Goal: Navigation & Orientation: Find specific page/section

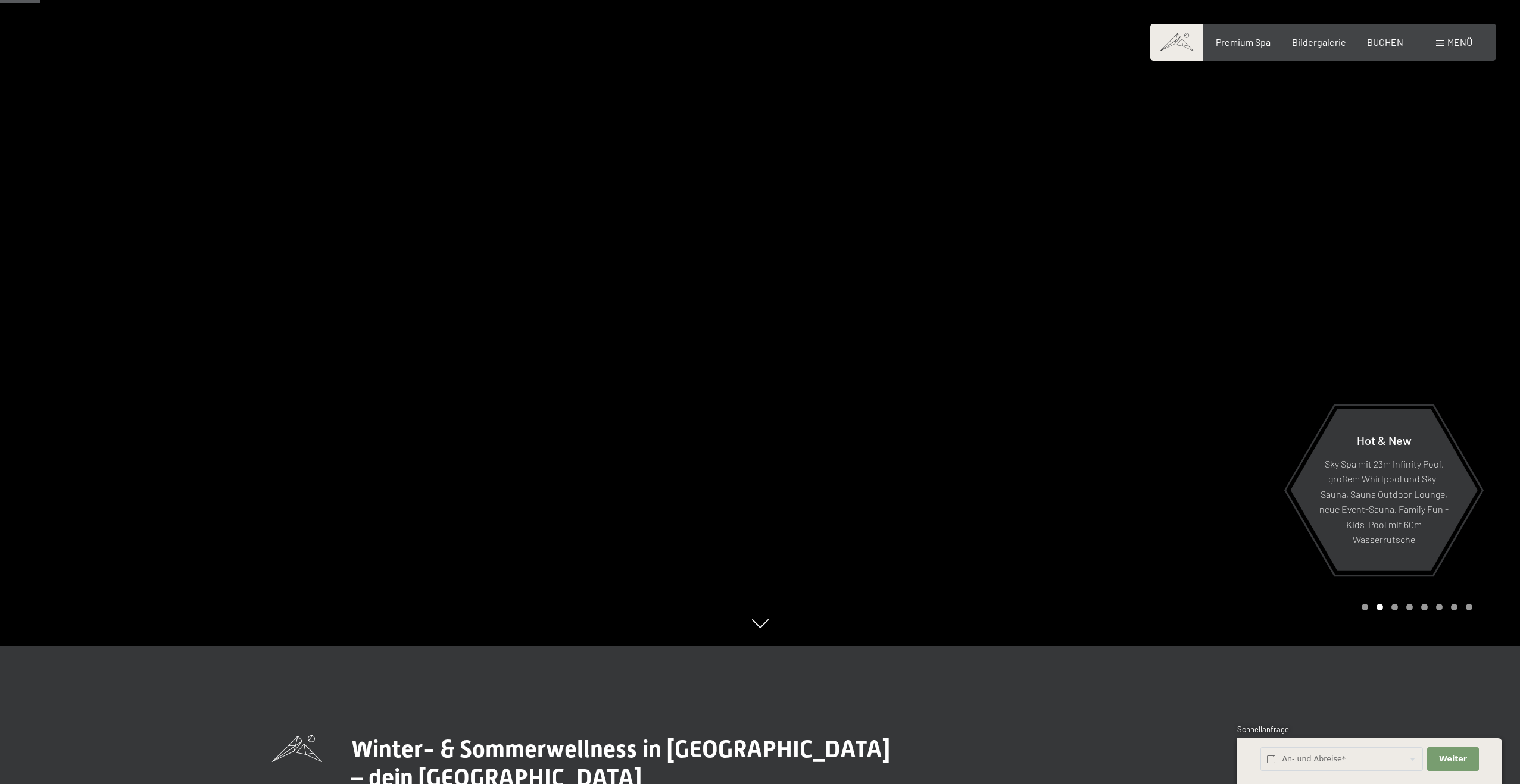
scroll to position [130, 0]
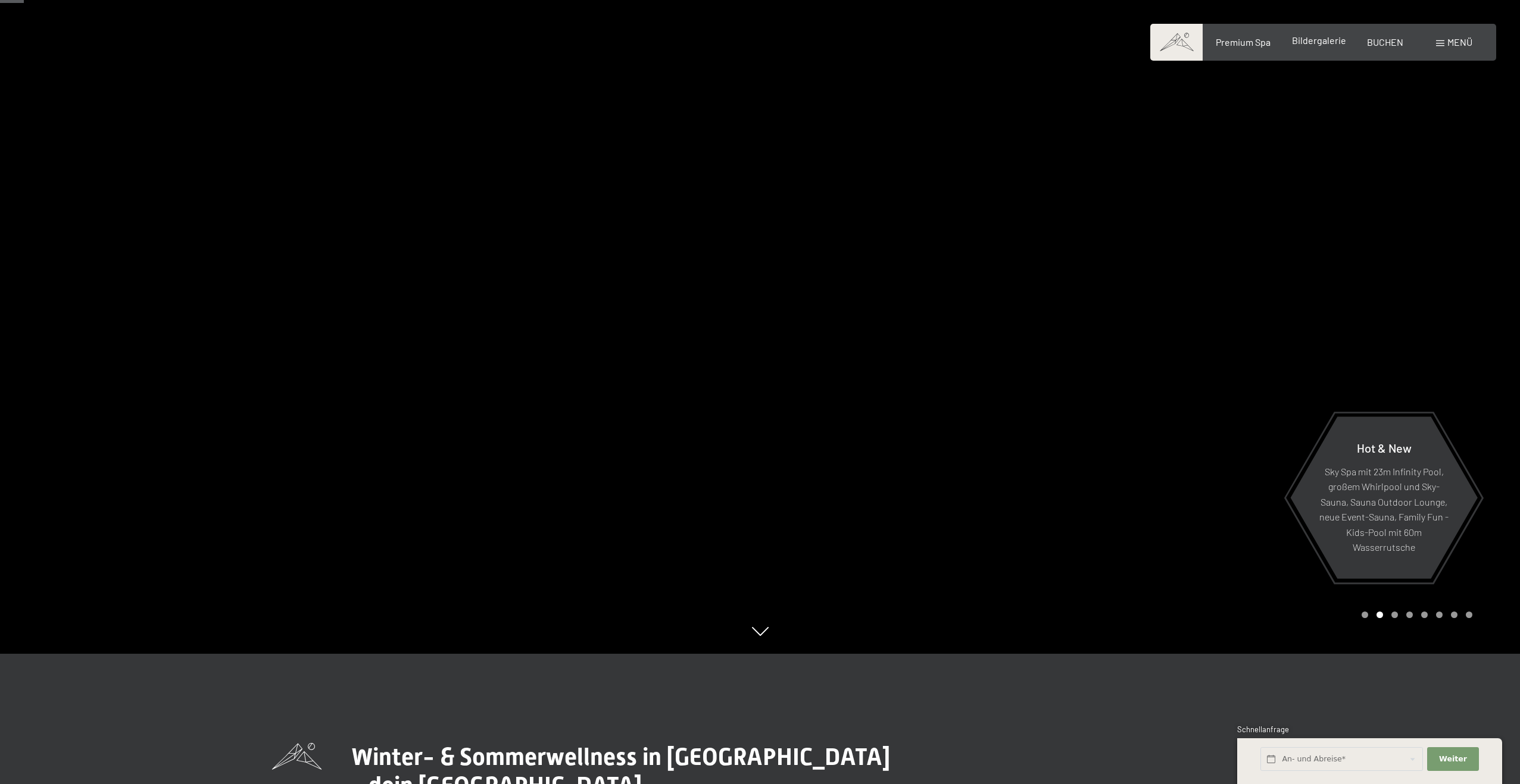
click at [1319, 47] on div "Bildergalerie" at bounding box center [1319, 41] width 54 height 13
click at [1316, 36] on span "Bildergalerie" at bounding box center [1319, 40] width 54 height 11
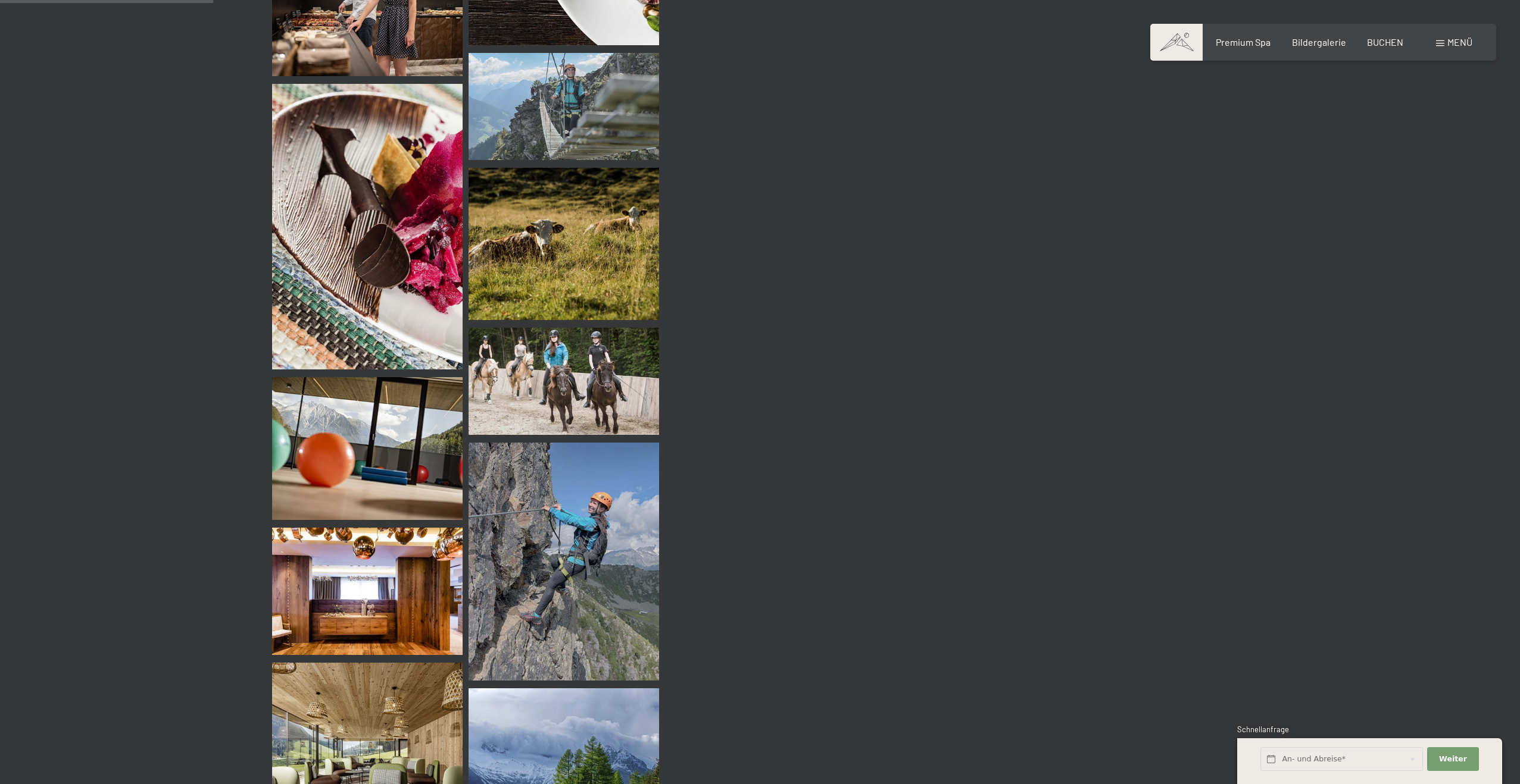
scroll to position [2082, 0]
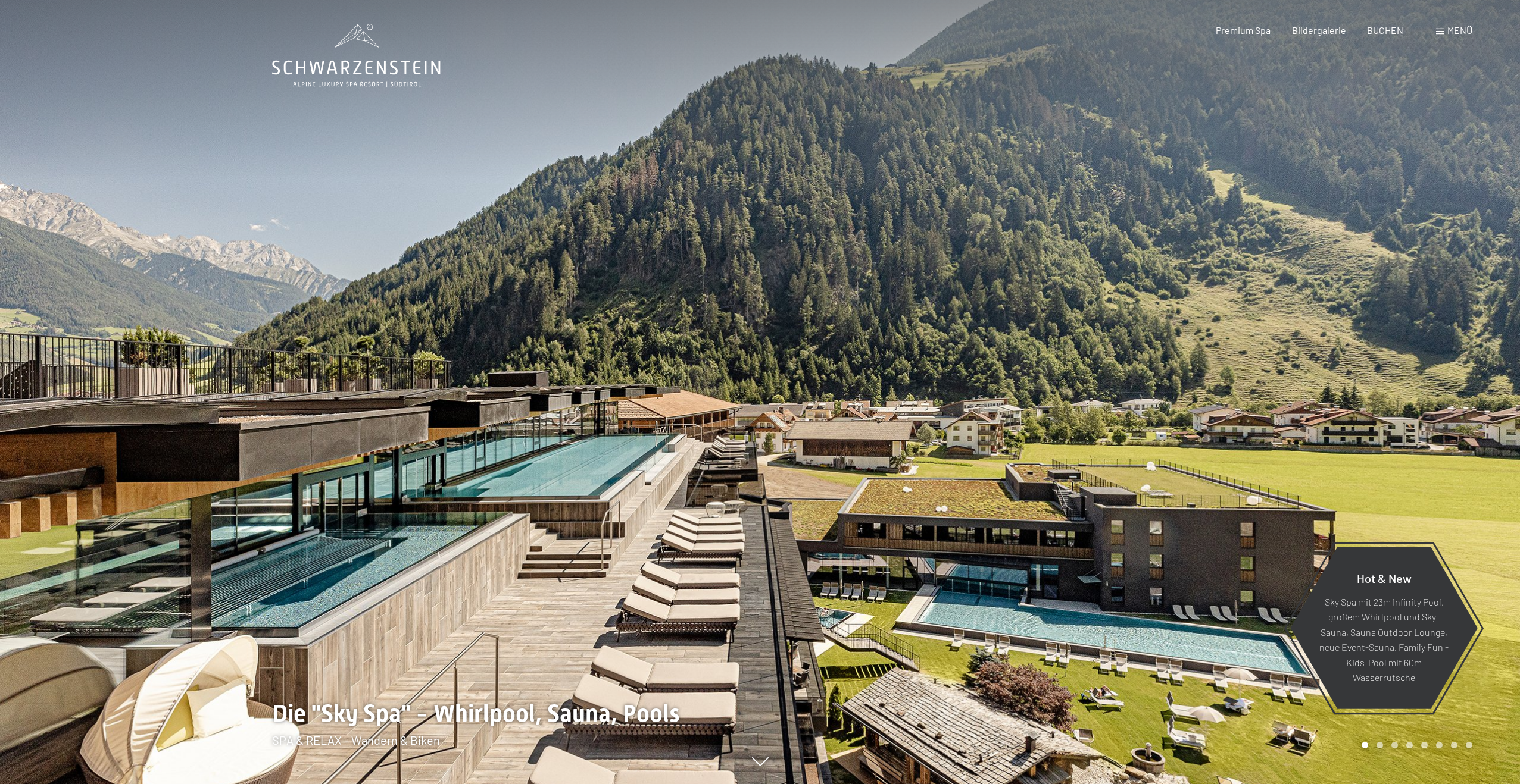
click at [1370, 452] on div at bounding box center [1140, 392] width 760 height 784
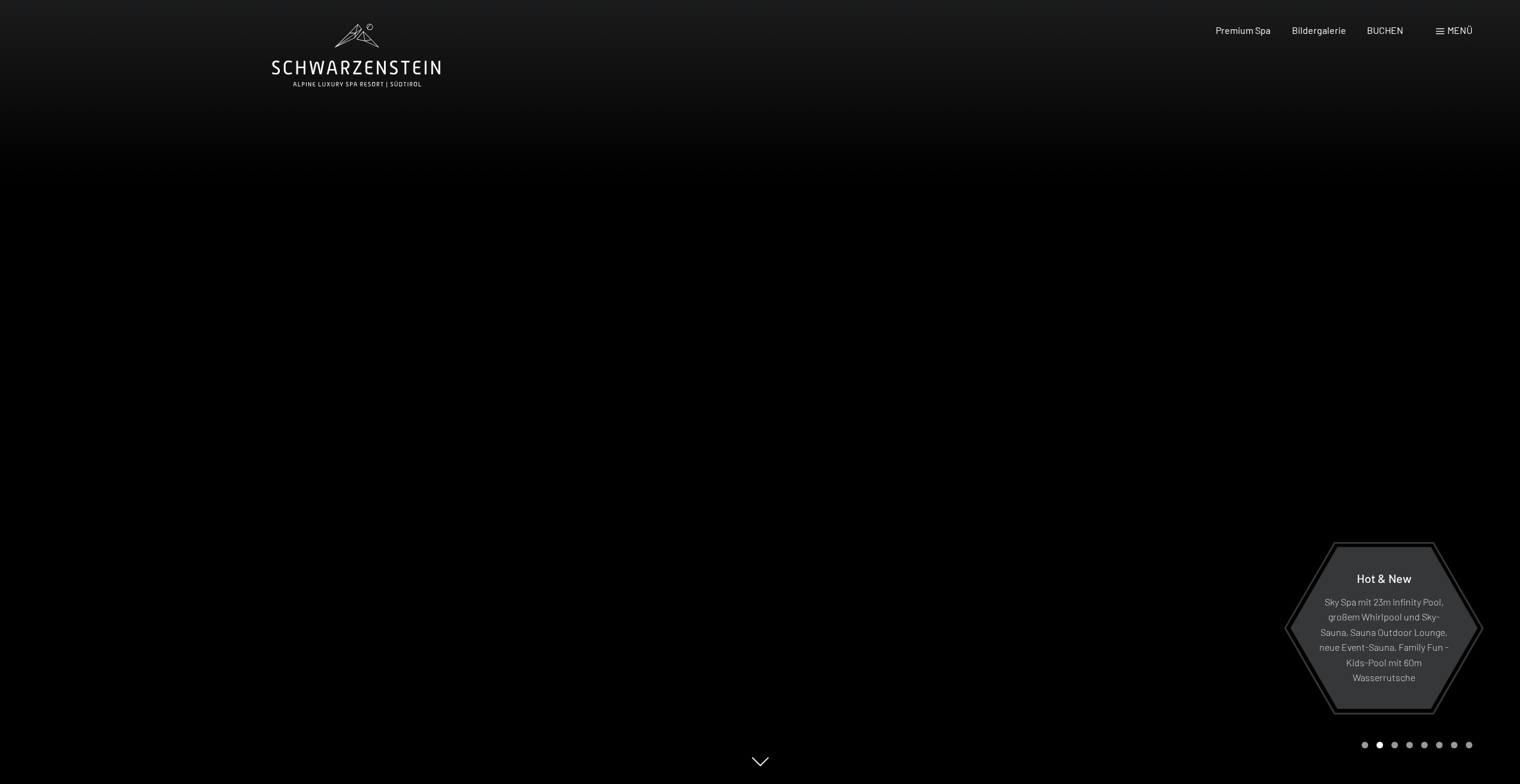
click at [1370, 452] on div at bounding box center [1140, 392] width 760 height 784
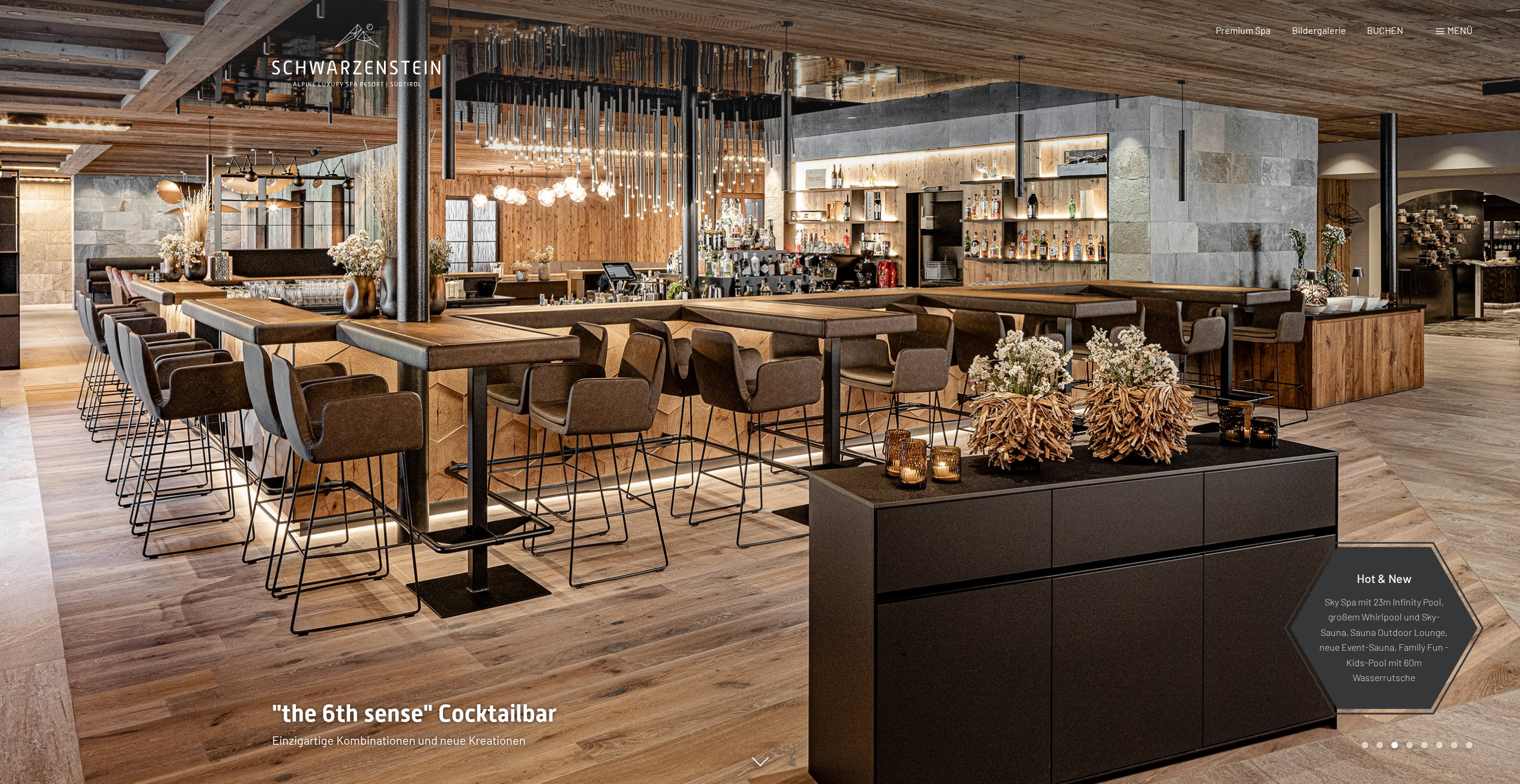
click at [1370, 452] on div at bounding box center [1140, 392] width 760 height 784
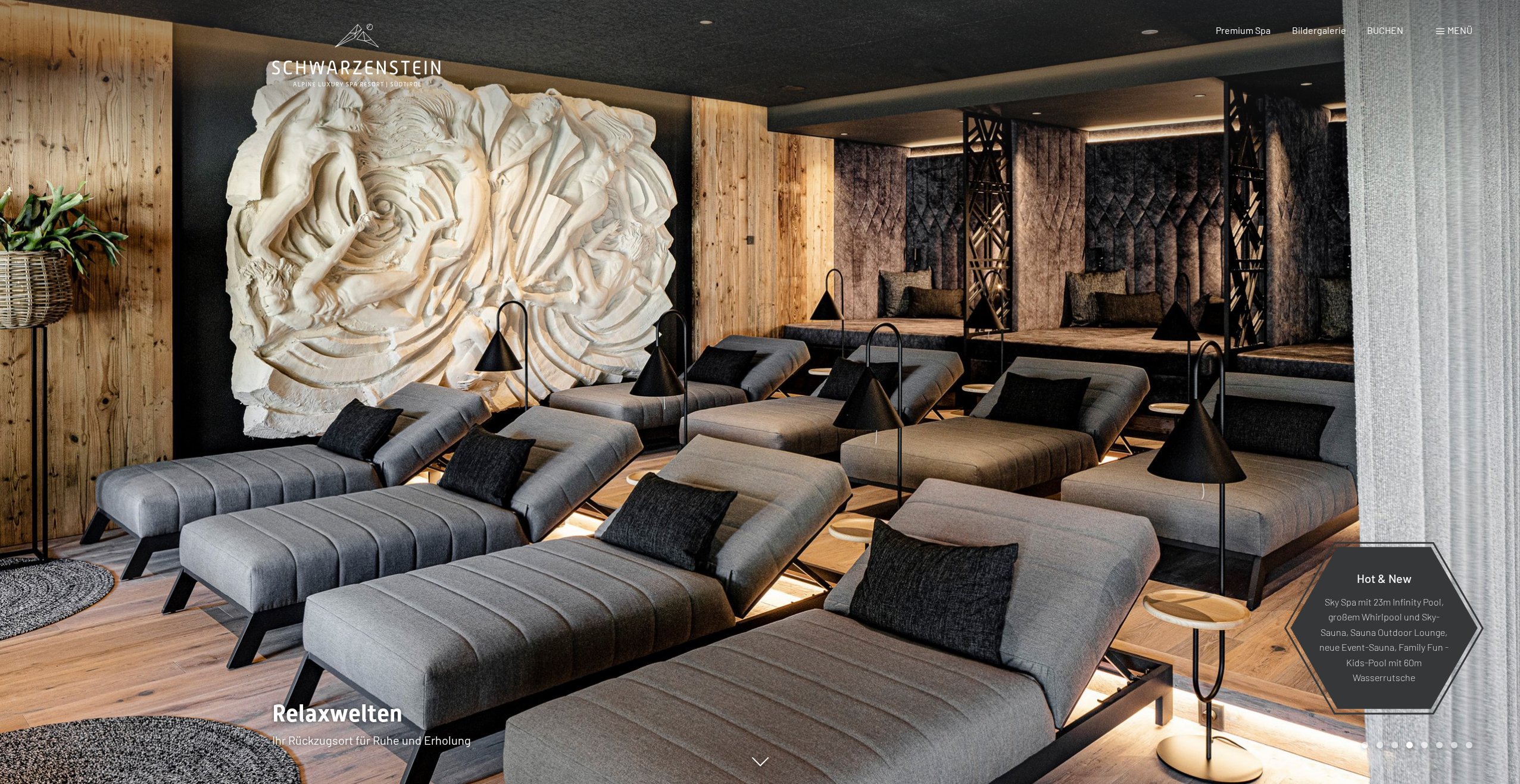
click at [1370, 452] on div at bounding box center [1140, 392] width 760 height 784
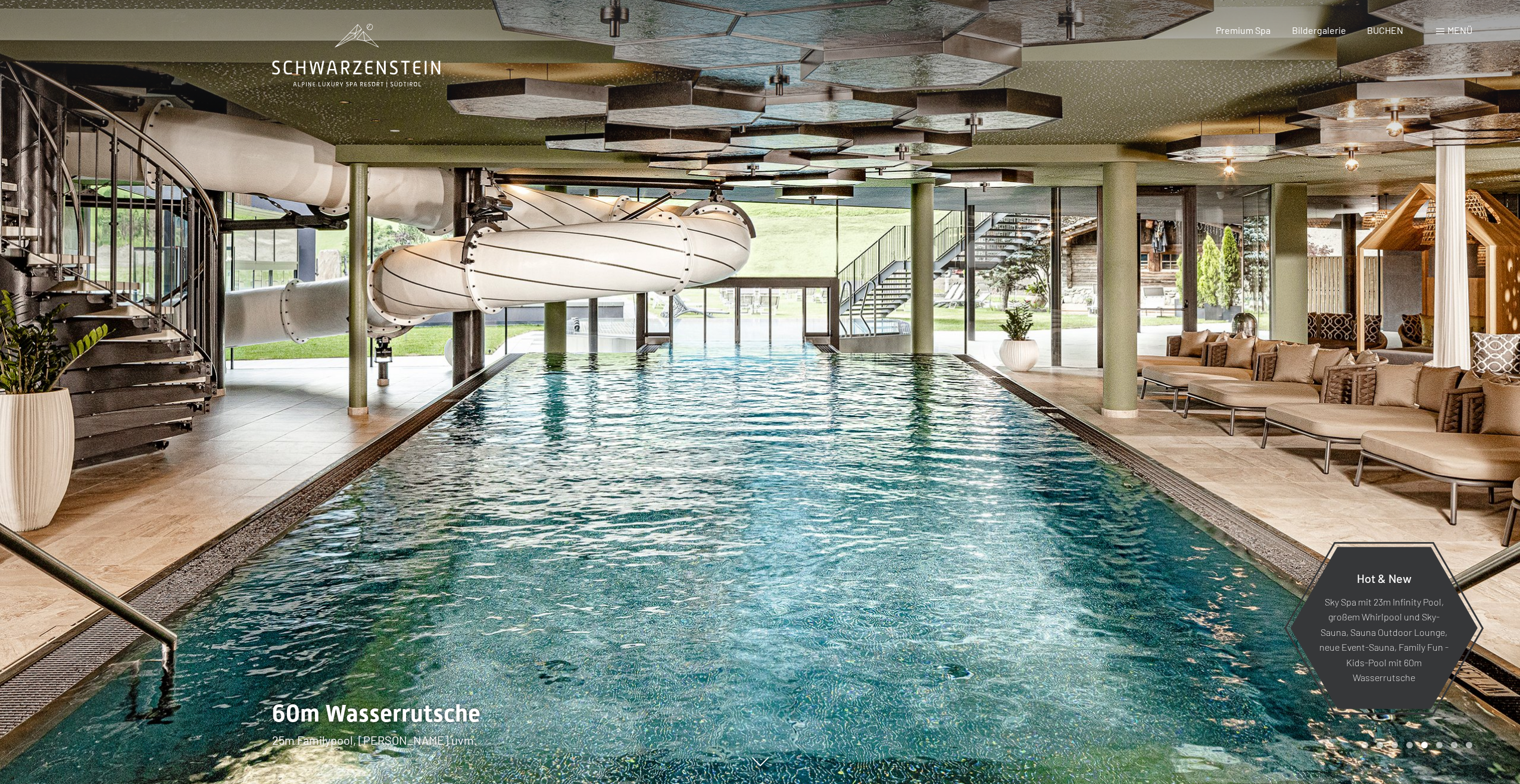
click at [1370, 452] on div at bounding box center [1140, 392] width 760 height 784
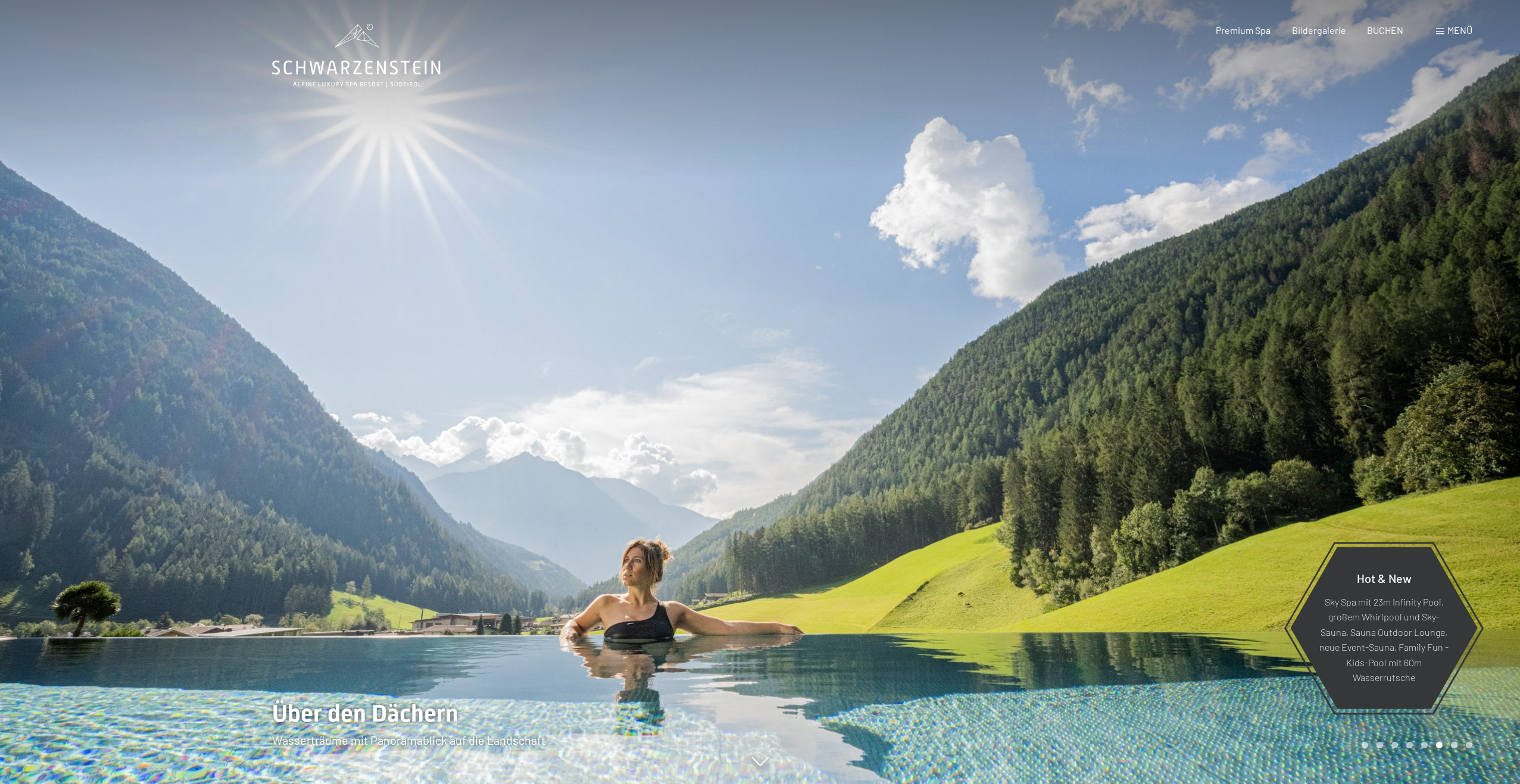
click at [1370, 452] on div at bounding box center [1140, 392] width 760 height 784
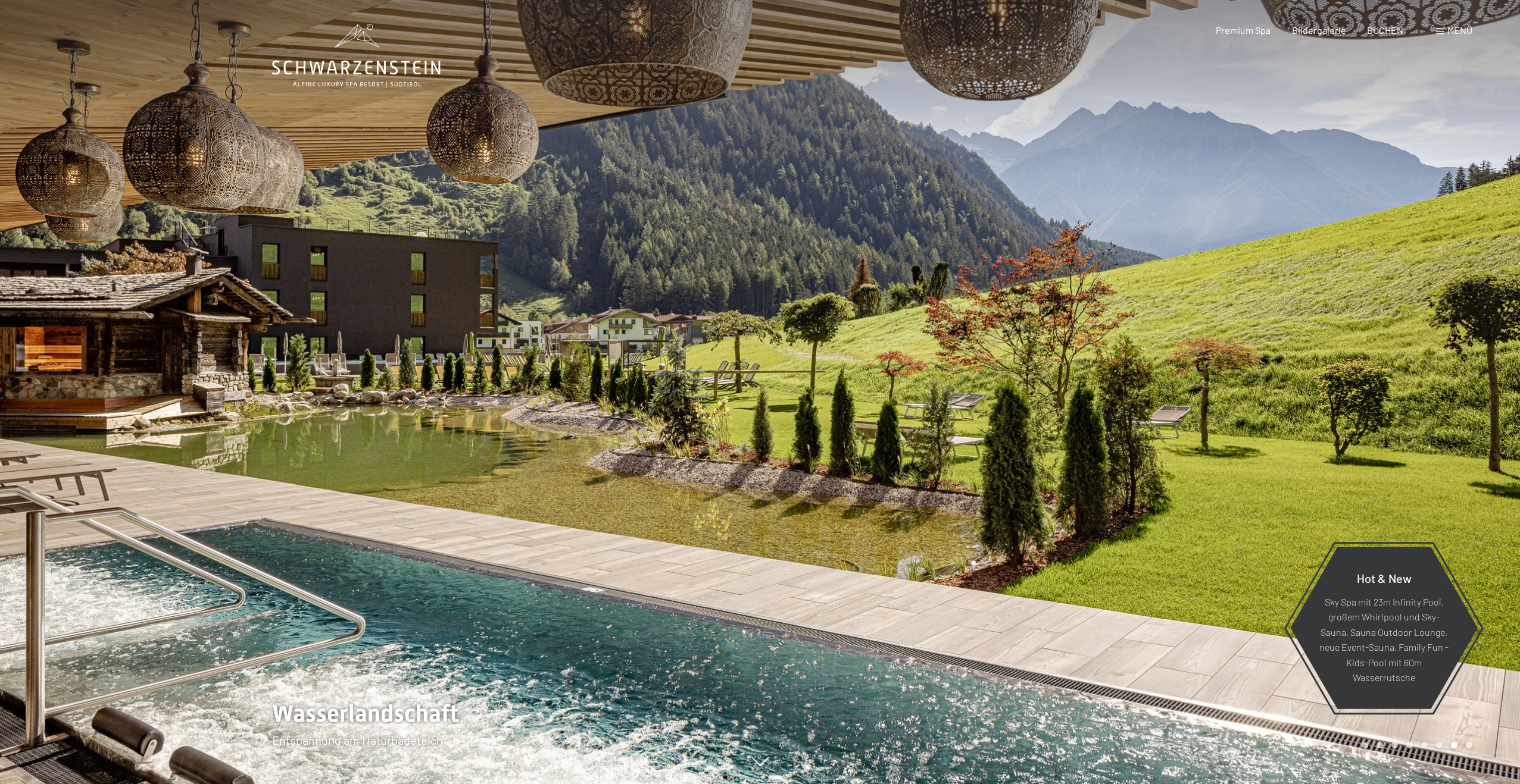
click at [1370, 452] on div at bounding box center [1140, 392] width 760 height 784
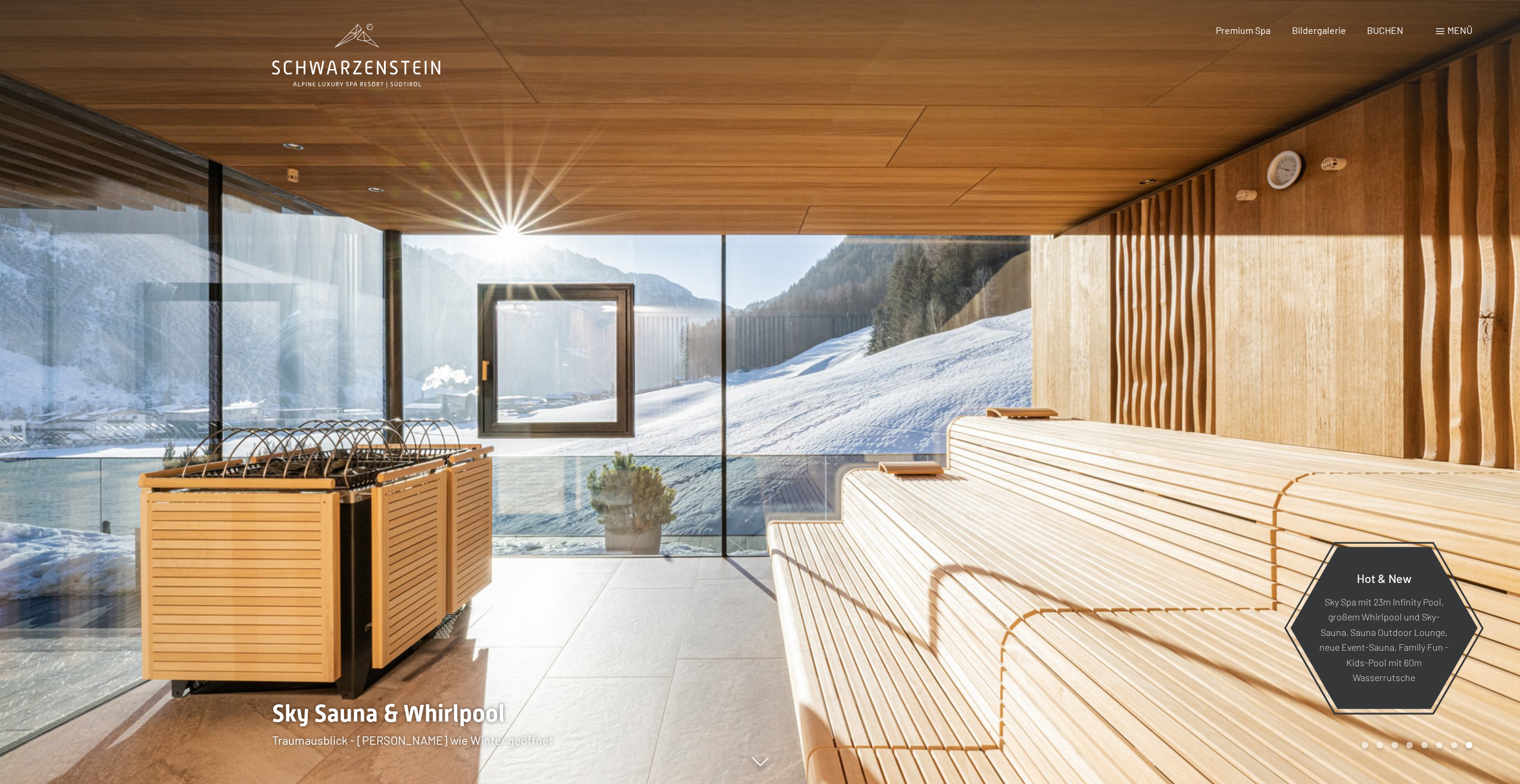
click at [1370, 452] on div at bounding box center [1140, 392] width 760 height 784
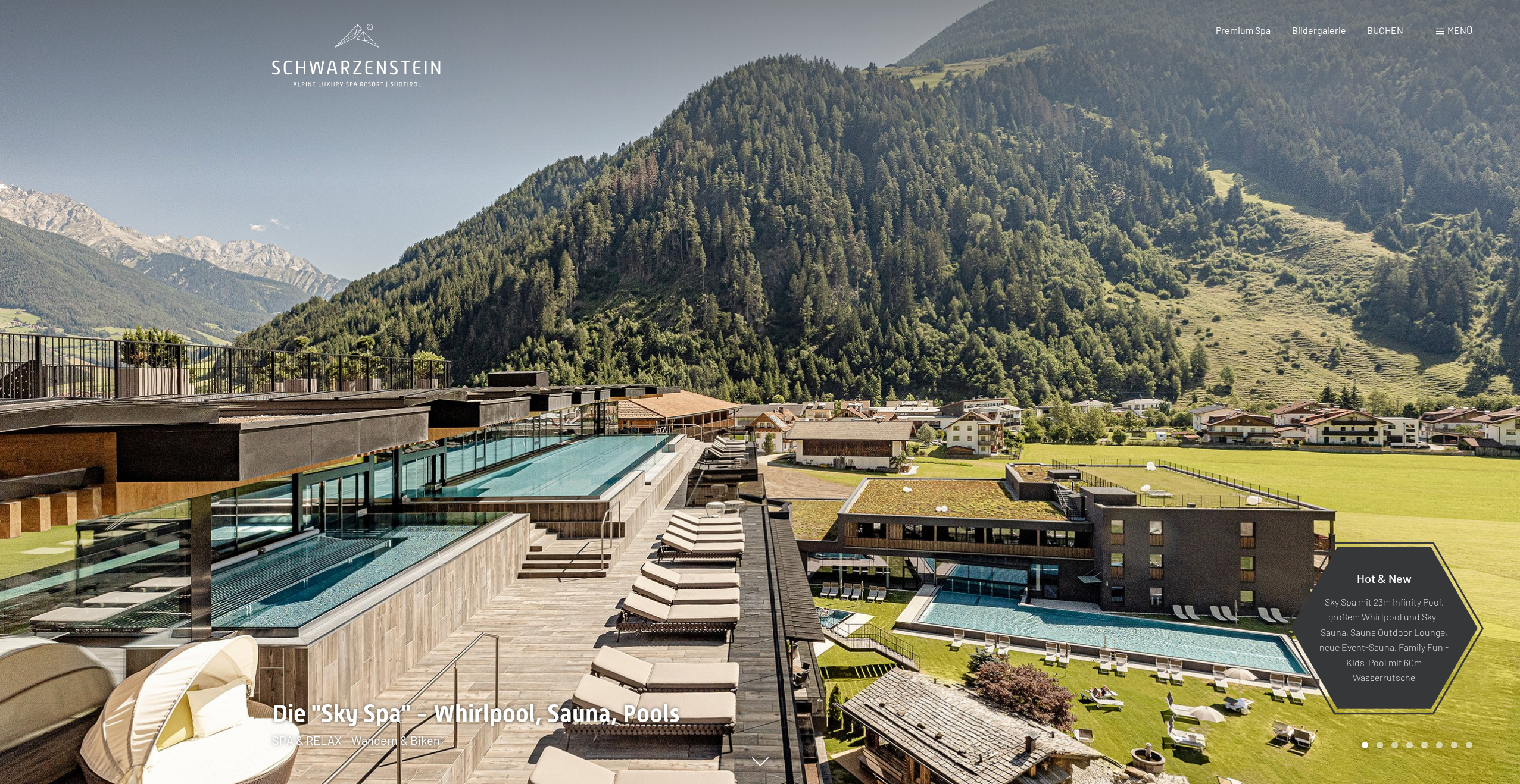
click at [1370, 452] on div at bounding box center [1140, 392] width 760 height 784
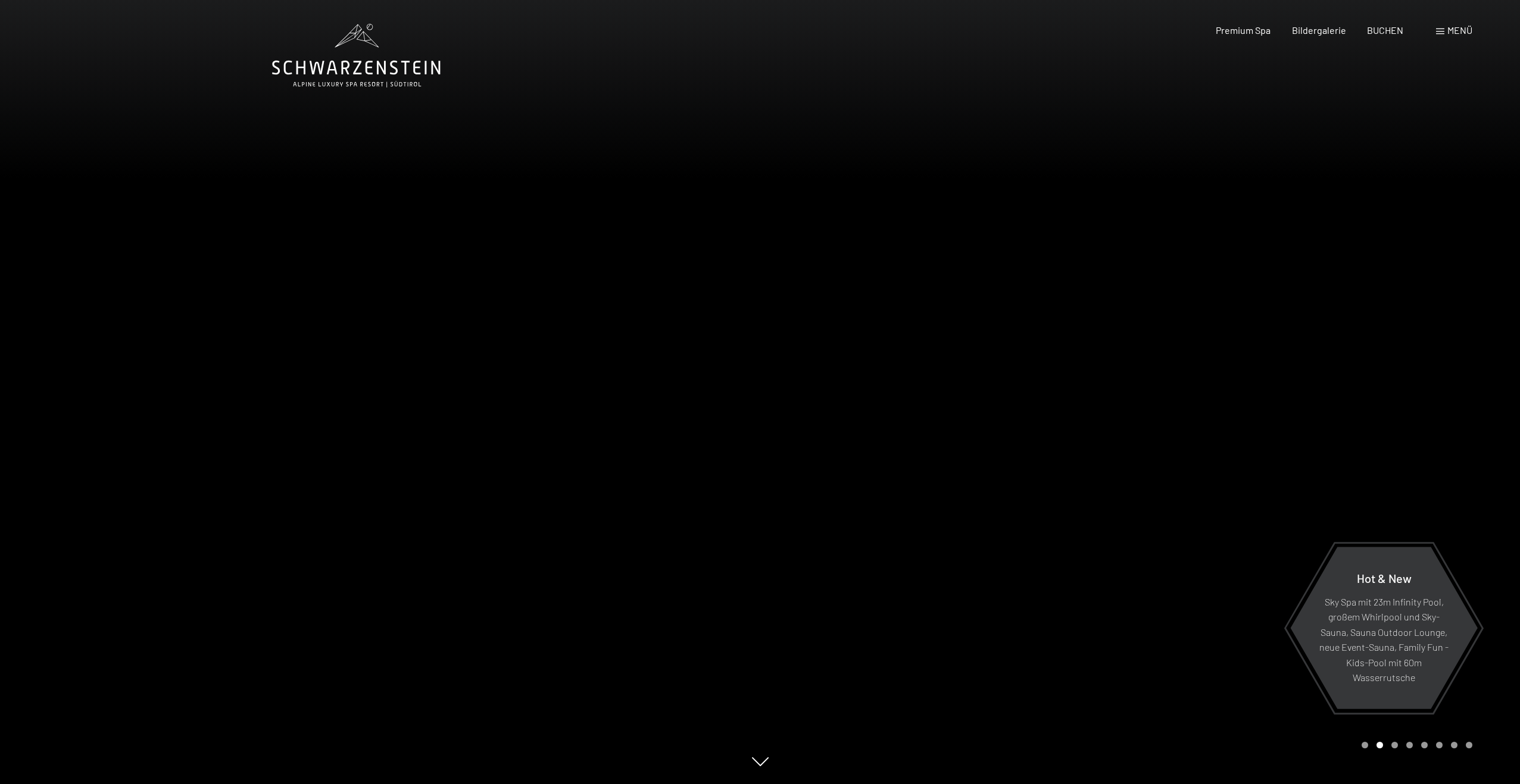
click at [1370, 452] on div at bounding box center [1140, 392] width 760 height 784
